Goal: Task Accomplishment & Management: Use online tool/utility

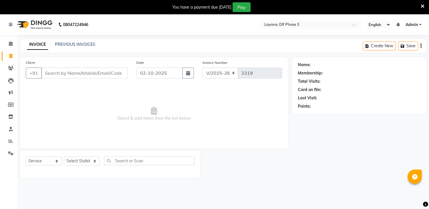
select select "6973"
select select "service"
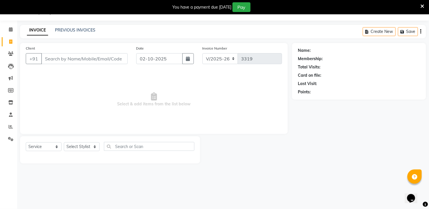
click at [63, 60] on input "Client" at bounding box center [84, 58] width 86 height 11
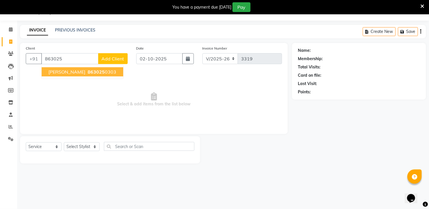
click at [59, 70] on span "[PERSON_NAME]" at bounding box center [66, 72] width 37 height 6
type input "8630250303"
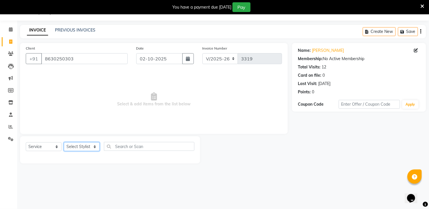
click at [90, 147] on select "Select Stylist [PERSON_NAME] [PERSON_NAME] kamal [DATE][PERSON_NAME] krishna [P…" at bounding box center [82, 146] width 36 height 9
select select "85237"
click at [64, 142] on select "Select Stylist [PERSON_NAME] [PERSON_NAME] kamal [DATE][PERSON_NAME] krishna [P…" at bounding box center [82, 146] width 36 height 9
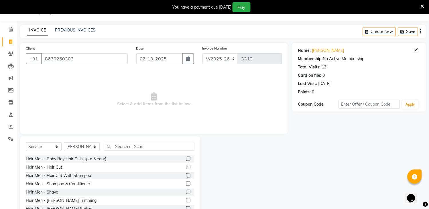
click at [186, 175] on label at bounding box center [188, 175] width 4 height 4
click at [186, 175] on input "checkbox" at bounding box center [188, 176] width 4 height 4
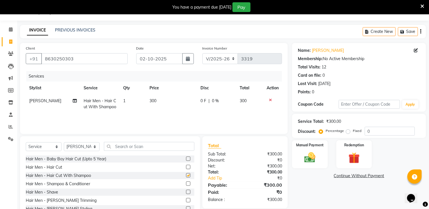
checkbox input "false"
click at [313, 155] on img at bounding box center [309, 157] width 19 height 13
click at [353, 173] on span "UPI" at bounding box center [352, 176] width 9 height 7
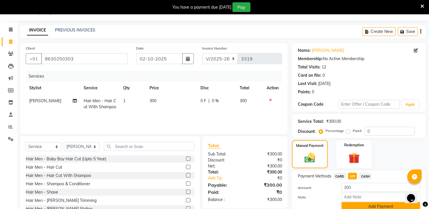
click at [369, 207] on button "Add Payment" at bounding box center [380, 206] width 79 height 9
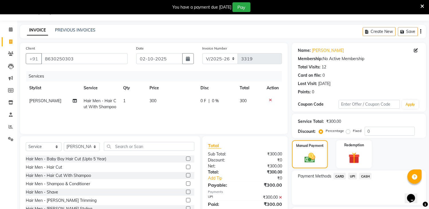
scroll to position [63, 0]
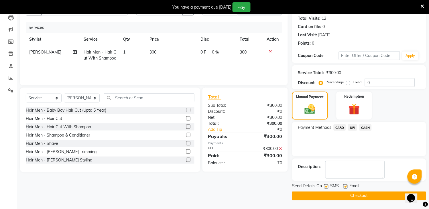
click at [326, 193] on button "Checkout" at bounding box center [359, 195] width 134 height 9
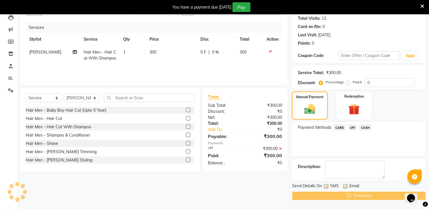
scroll to position [14, 0]
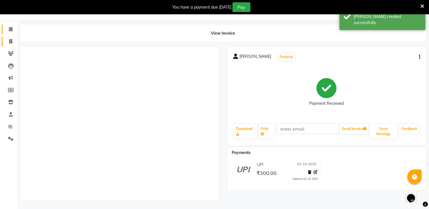
click at [9, 37] on link "Invoice" at bounding box center [9, 41] width 14 height 9
select select "service"
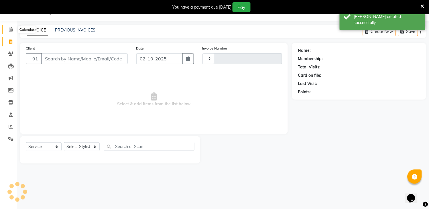
scroll to position [14, 0]
select select "6973"
type input "3320"
